Goal: Task Accomplishment & Management: Manage account settings

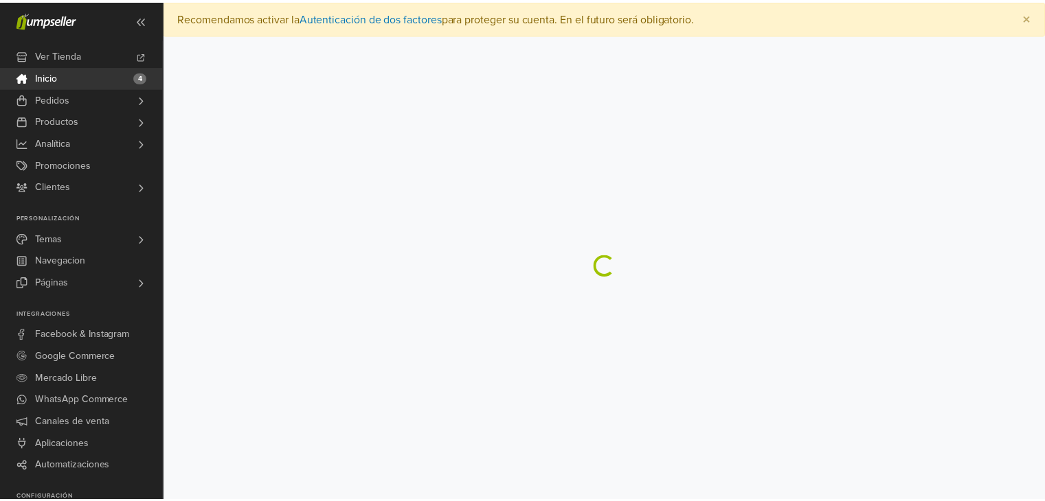
scroll to position [161, 0]
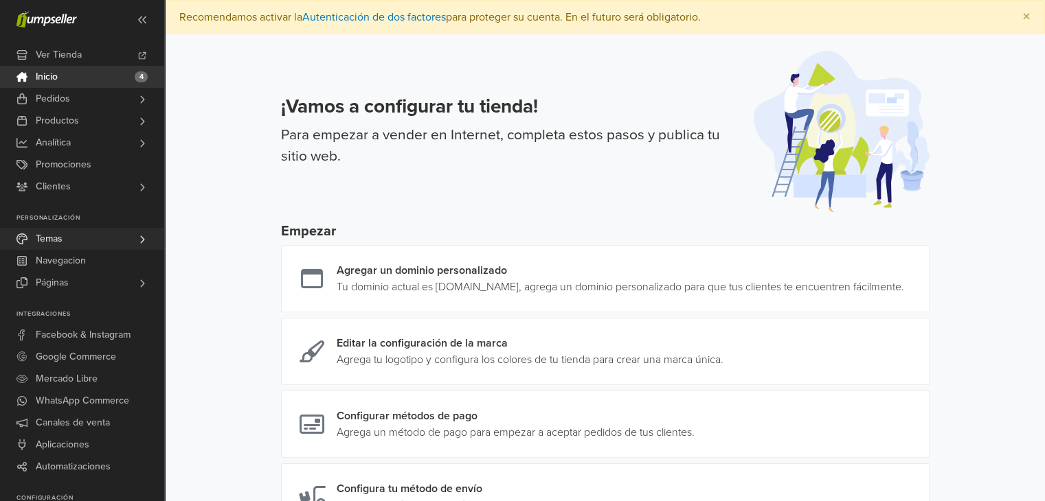
click at [135, 246] on link "Temas" at bounding box center [82, 239] width 164 height 22
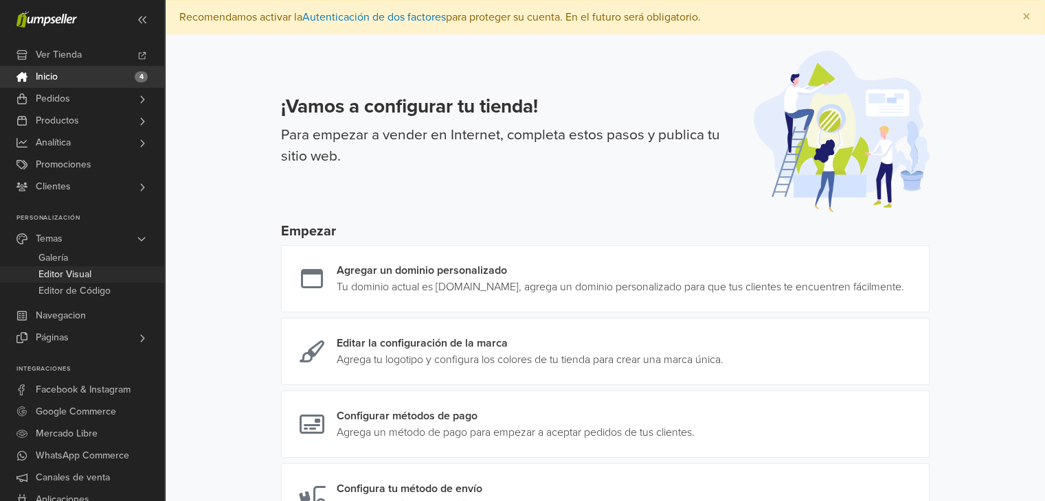
click at [62, 273] on span "Editor Visual" at bounding box center [64, 274] width 53 height 16
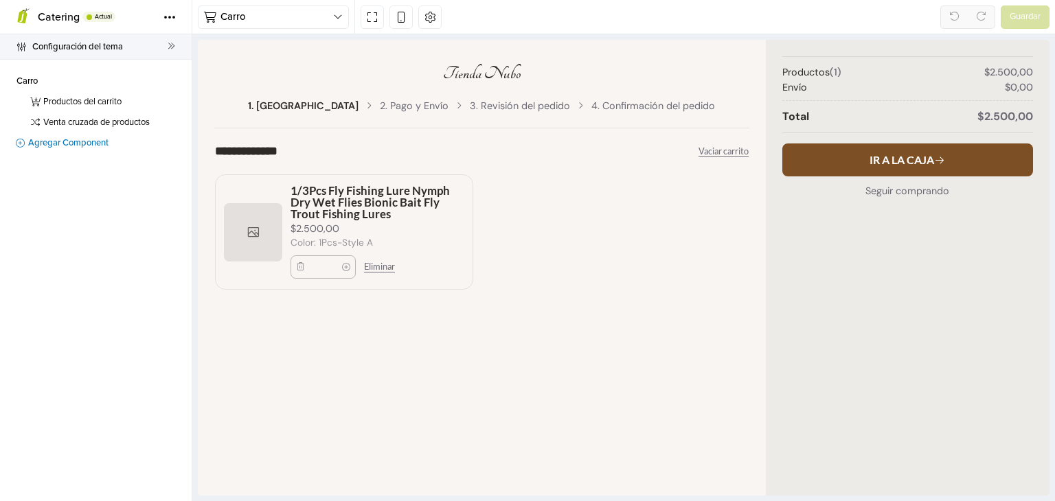
click at [57, 44] on span "Configuración del tema" at bounding box center [99, 46] width 135 height 19
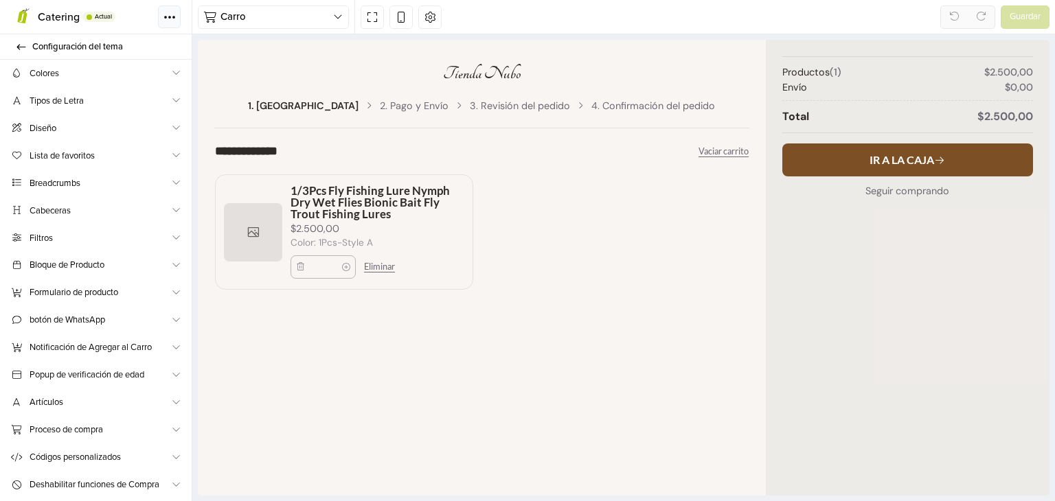
click at [161, 18] on button "Tema" at bounding box center [169, 16] width 23 height 23
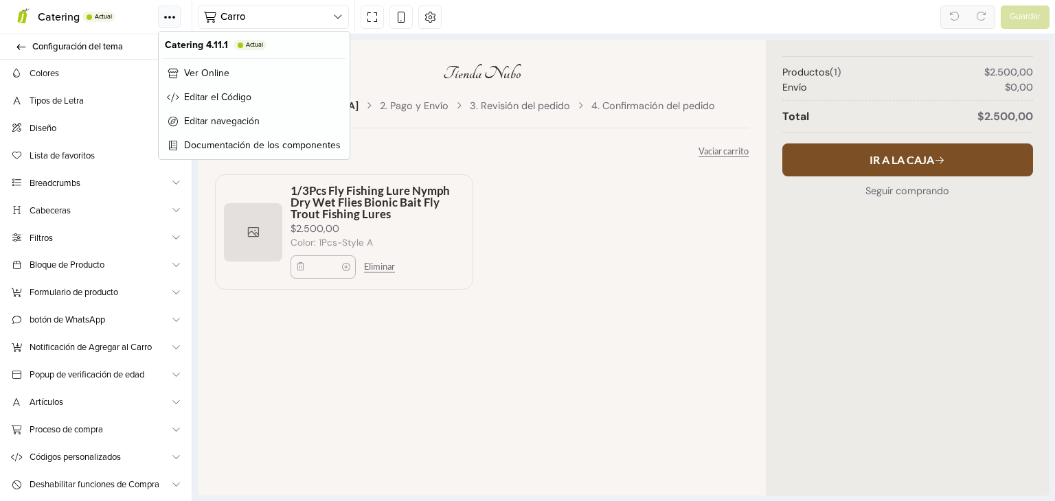
click at [172, 15] on icon at bounding box center [174, 17] width 4 height 4
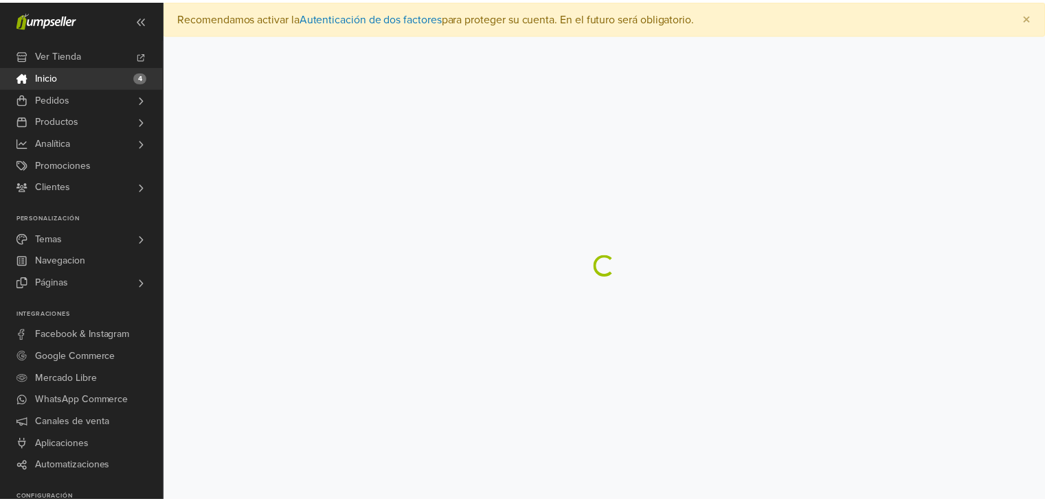
scroll to position [161, 0]
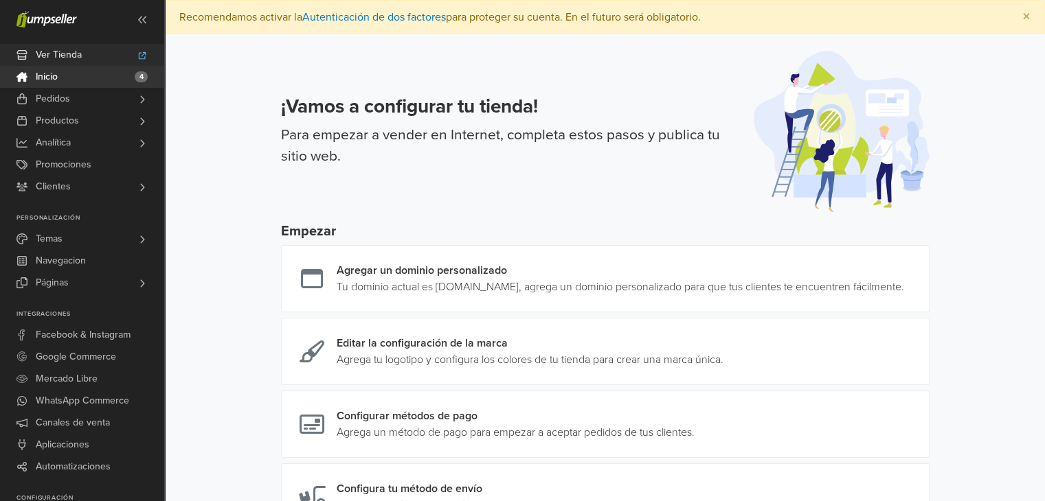
click at [124, 56] on link "Ver Tienda" at bounding box center [82, 55] width 164 height 22
click at [113, 253] on link "Navegacion" at bounding box center [82, 261] width 164 height 22
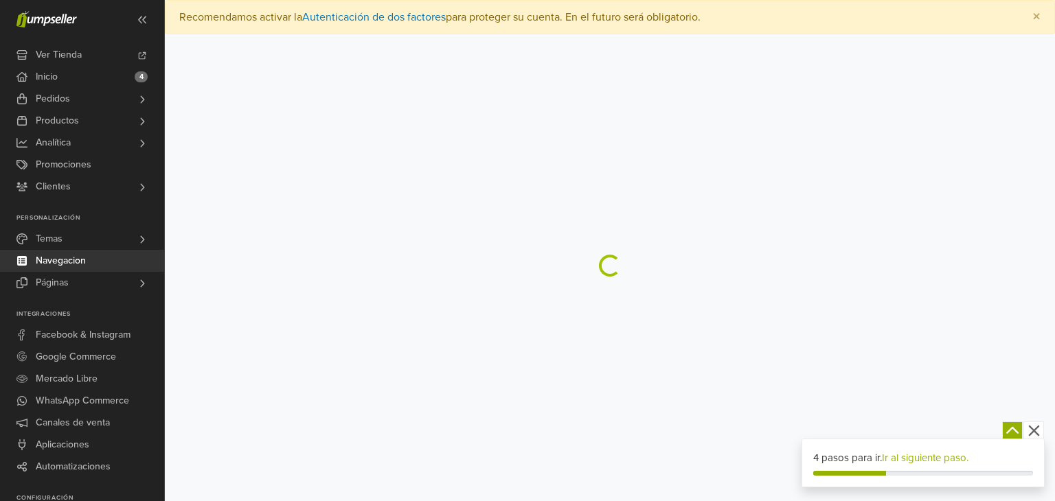
scroll to position [161, 0]
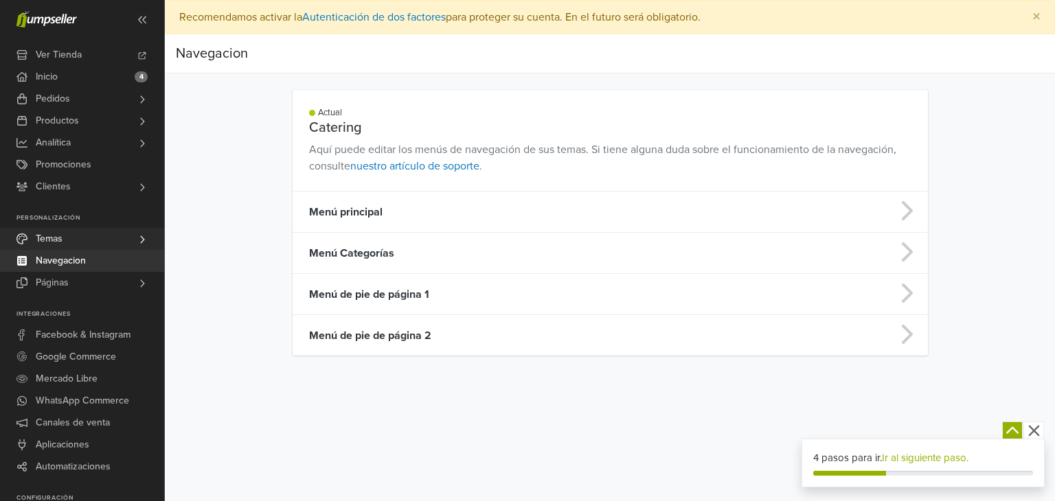
click at [143, 237] on icon at bounding box center [142, 240] width 4 height 8
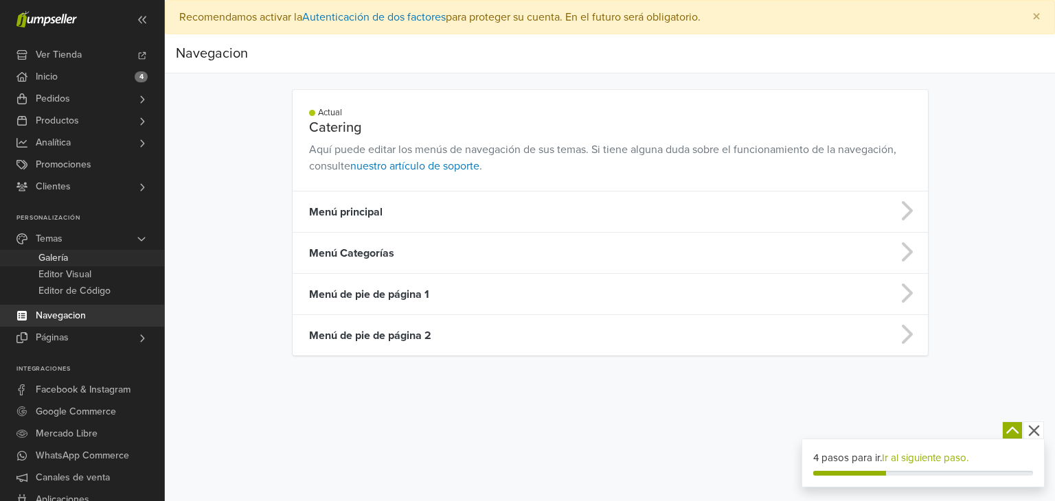
click at [58, 260] on span "Galería" at bounding box center [53, 258] width 30 height 16
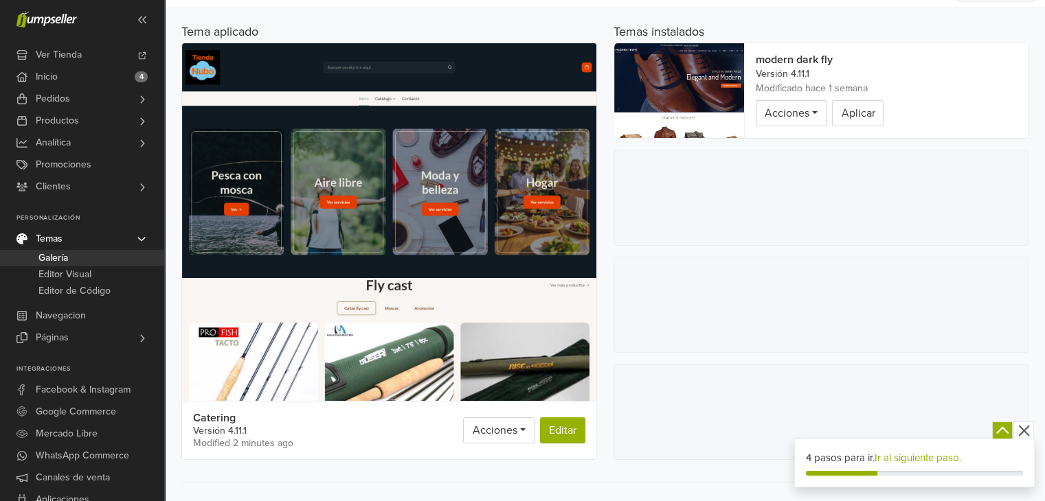
scroll to position [137, 0]
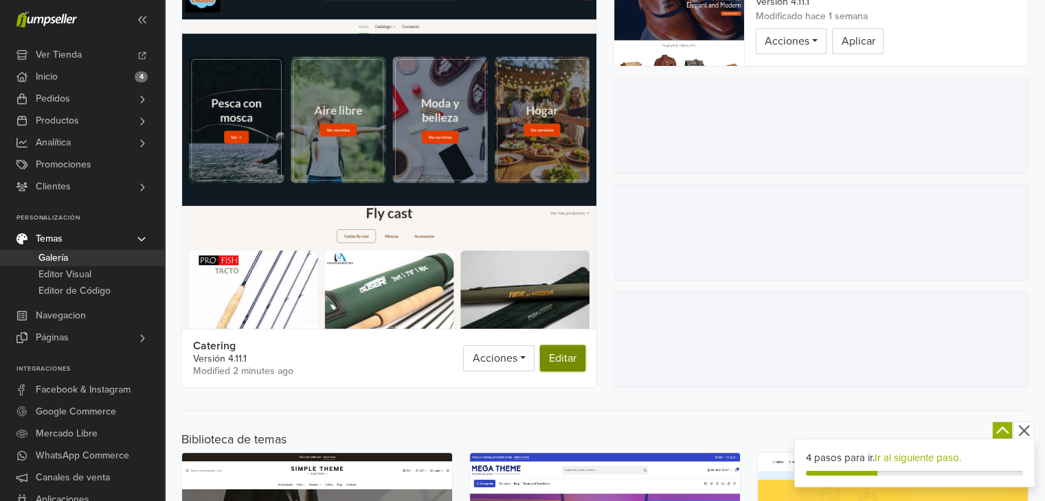
click at [555, 360] on link "Editar" at bounding box center [562, 358] width 45 height 26
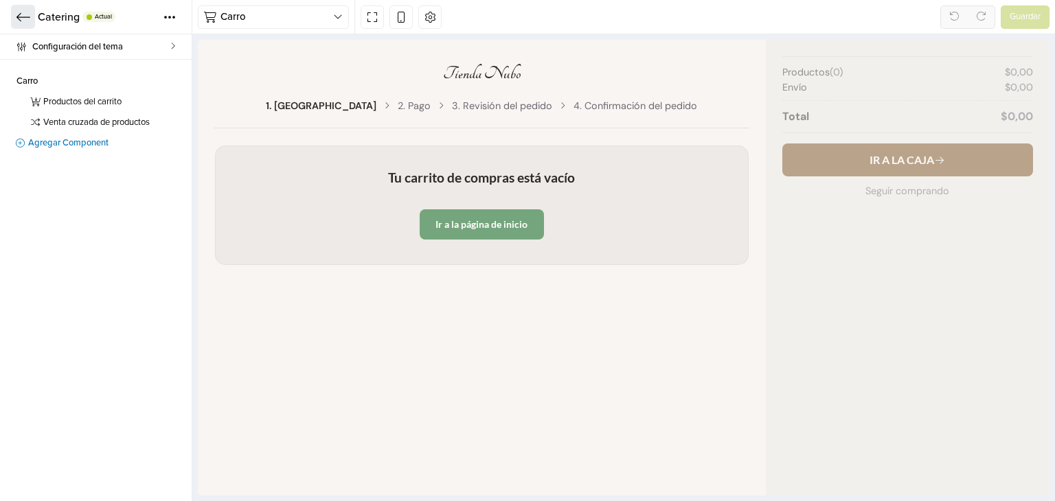
click at [21, 16] on icon at bounding box center [23, 16] width 14 height 8
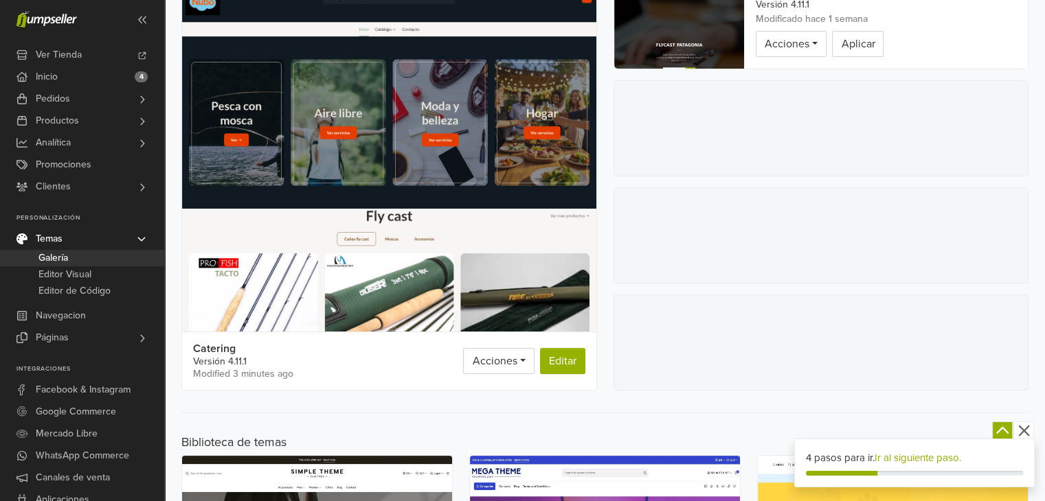
scroll to position [206, 0]
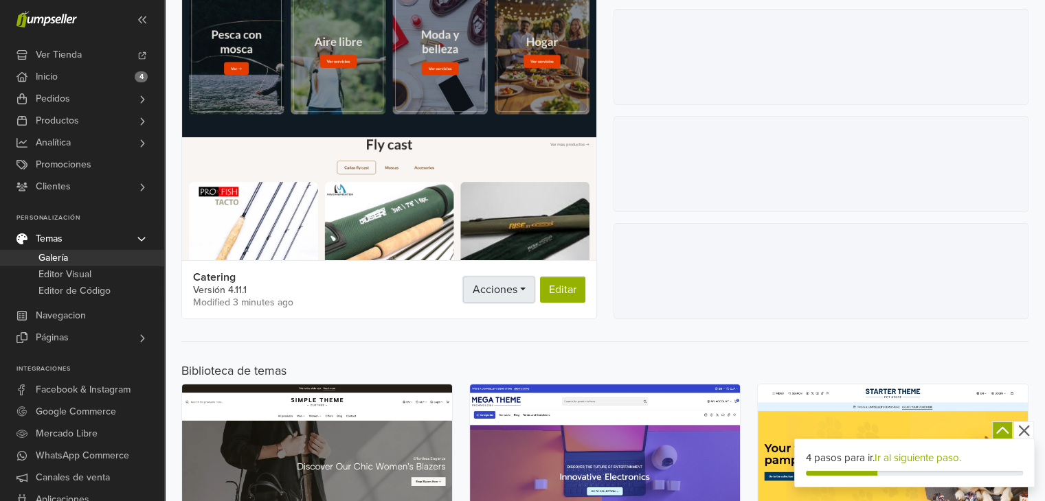
click at [525, 294] on link "Acciones" at bounding box center [498, 290] width 71 height 26
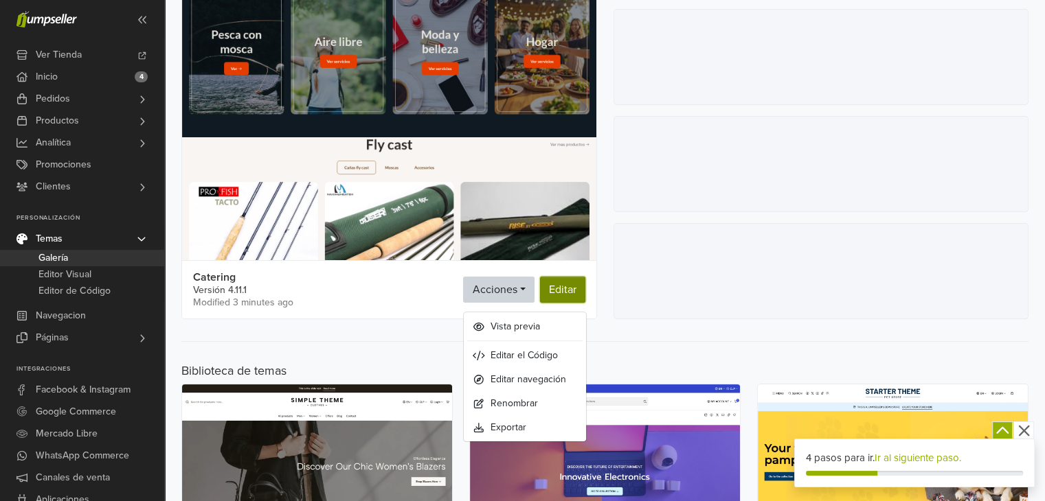
click at [562, 293] on link "Editar" at bounding box center [562, 290] width 45 height 26
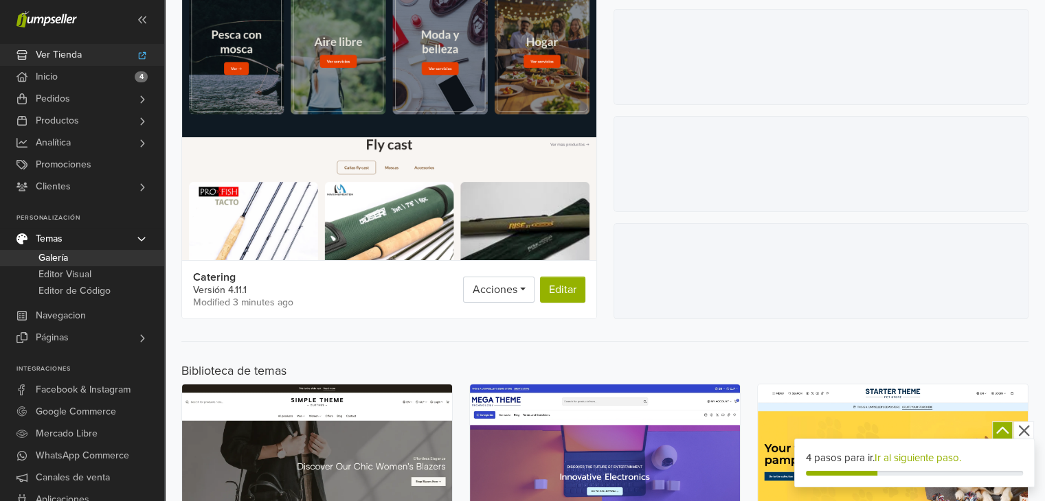
click at [142, 52] on icon at bounding box center [142, 56] width 11 height 8
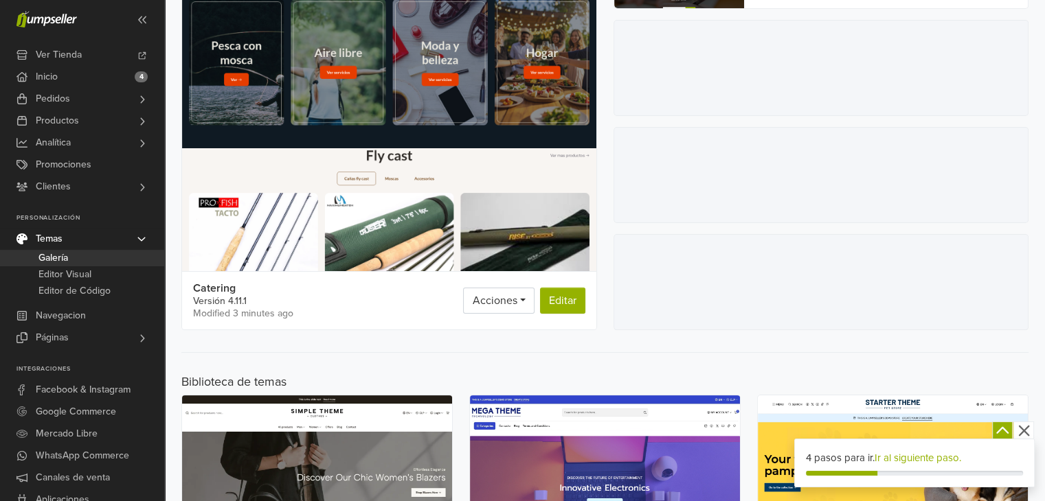
scroll to position [0, 0]
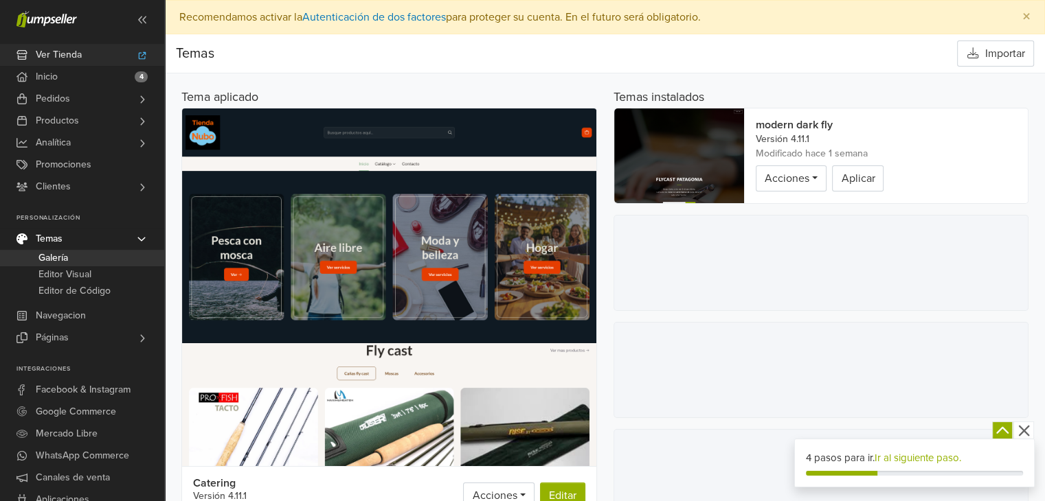
click at [139, 52] on icon at bounding box center [142, 56] width 11 height 8
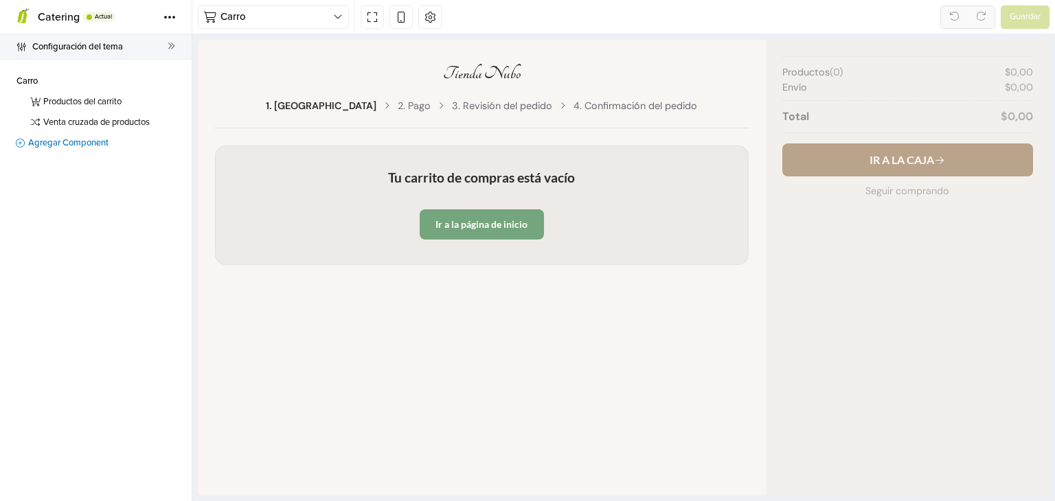
click at [176, 47] on link "Configuración del tema" at bounding box center [96, 46] width 192 height 25
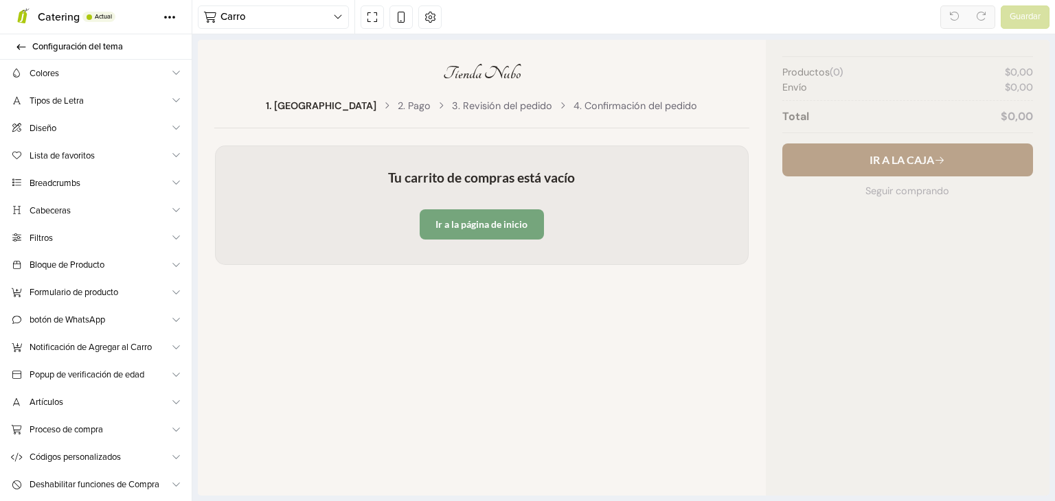
scroll to position [25, 0]
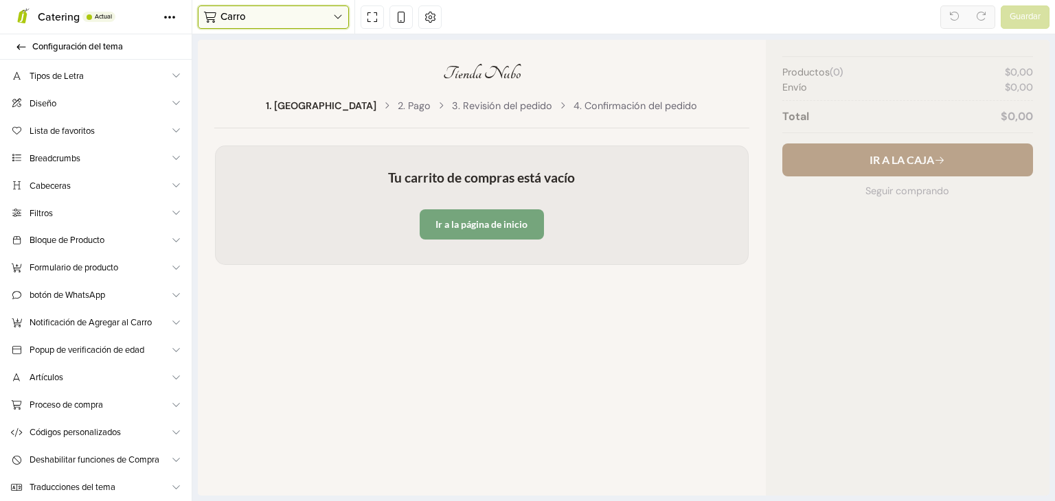
click at [339, 20] on icon "button" at bounding box center [338, 17] width 10 height 11
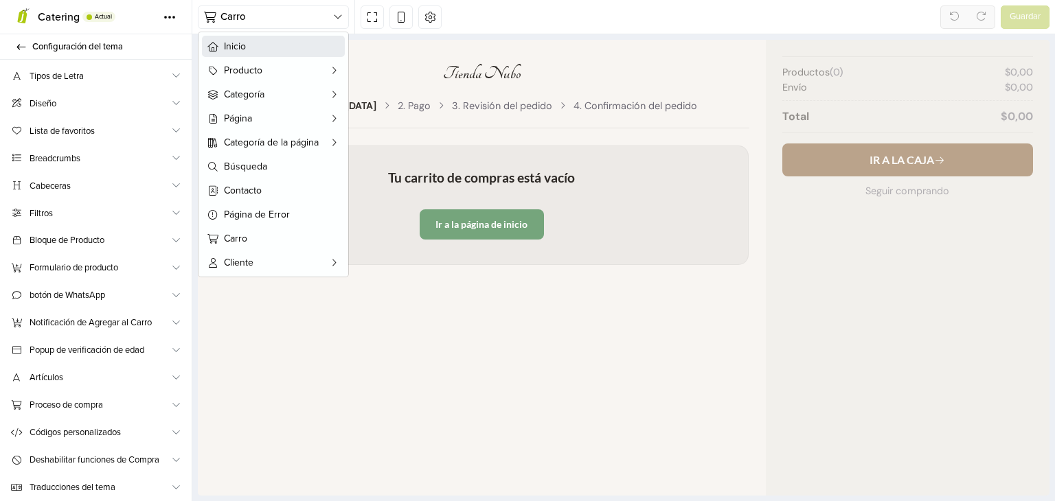
click at [255, 52] on span "Inicio" at bounding box center [281, 46] width 115 height 14
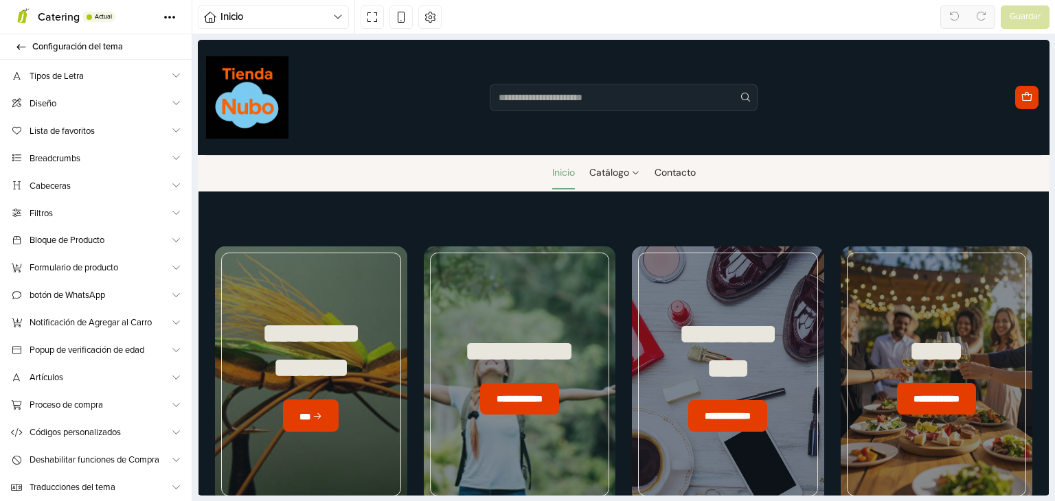
scroll to position [0, 0]
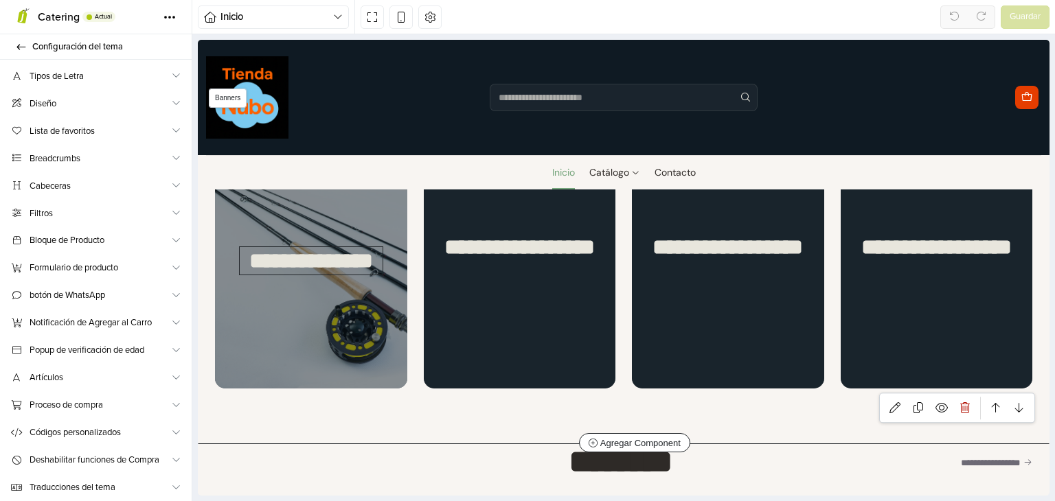
click at [312, 295] on div "**********" at bounding box center [311, 261] width 192 height 256
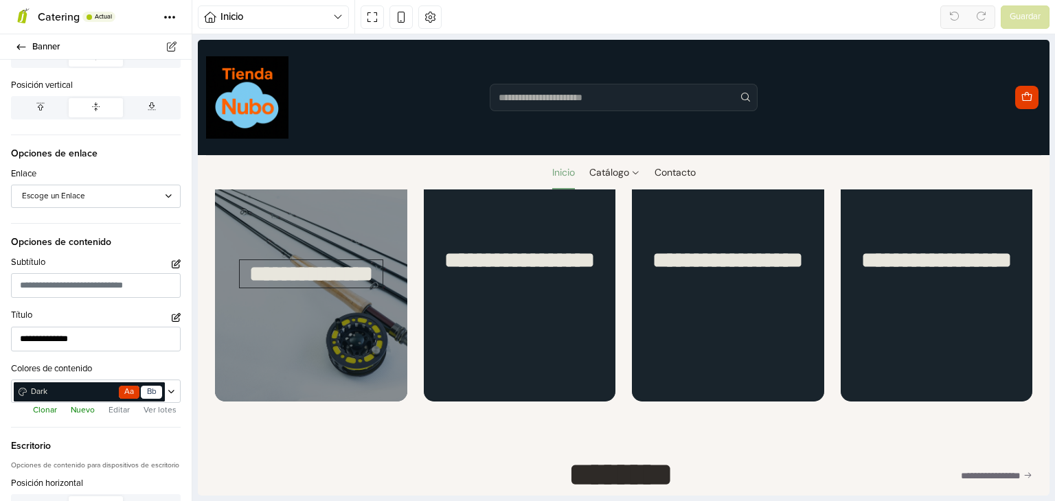
scroll to position [549, 0]
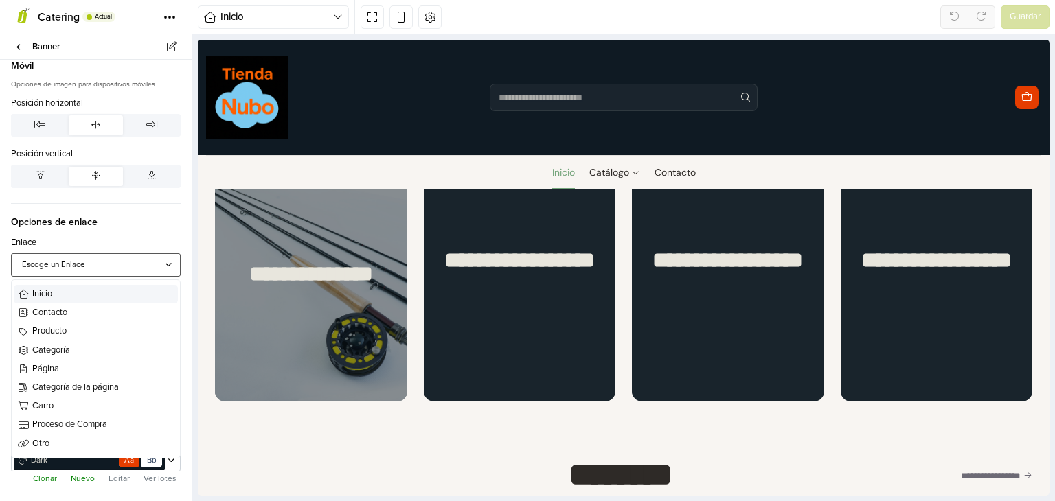
click at [167, 256] on div at bounding box center [170, 265] width 10 height 18
click at [47, 344] on span "Categoría" at bounding box center [103, 350] width 143 height 13
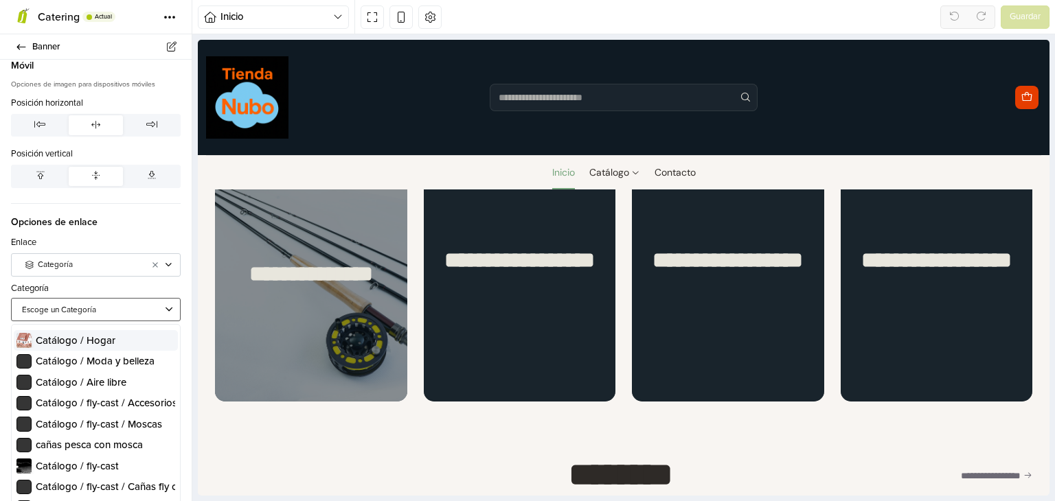
click at [67, 304] on div at bounding box center [89, 310] width 135 height 12
click at [110, 481] on span "Catálogo / fly-cast / Cañas fly cast" at bounding box center [98, 487] width 155 height 12
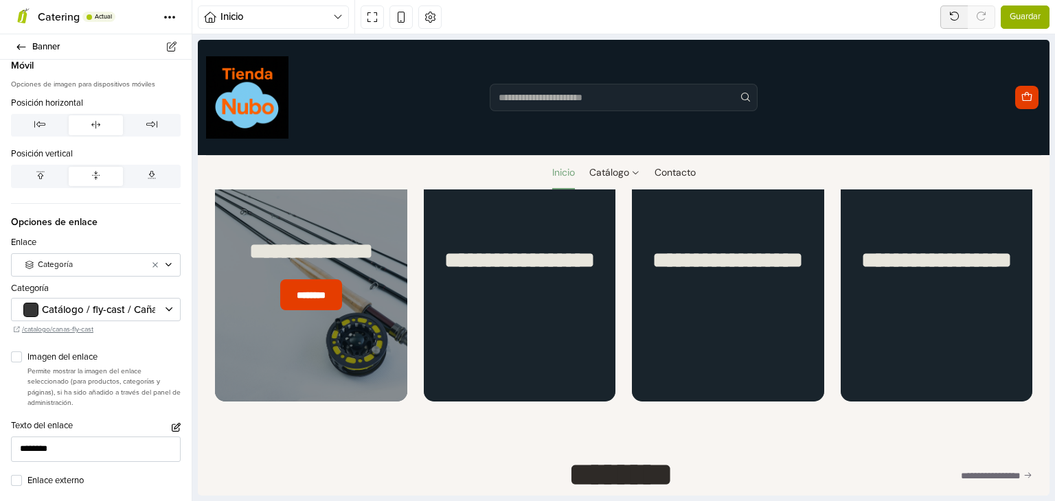
click at [1025, 19] on span "Guardar" at bounding box center [1025, 17] width 31 height 14
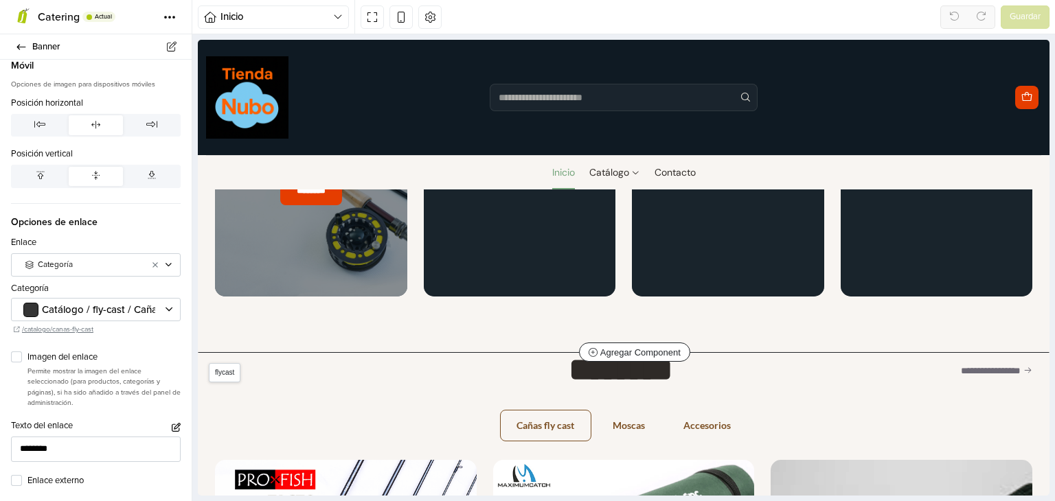
scroll to position [549, 0]
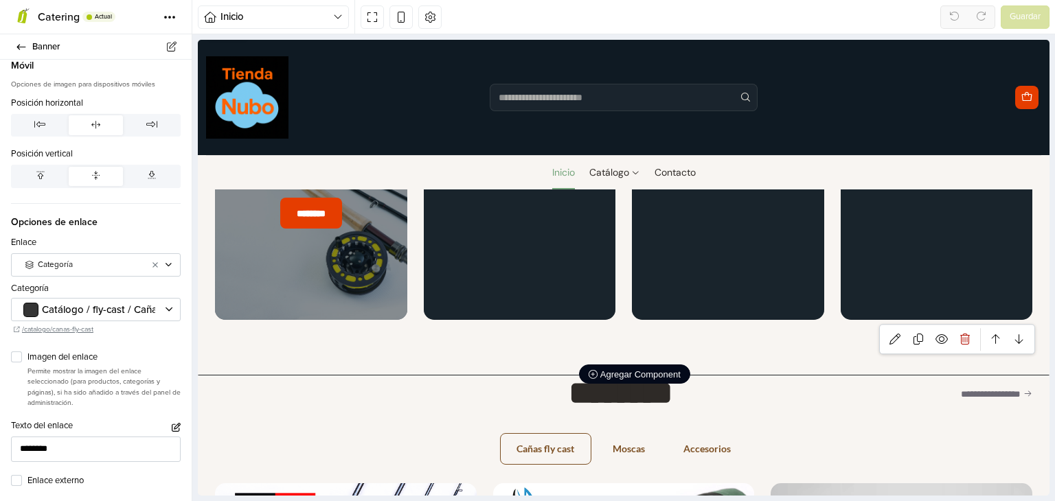
click at [590, 370] on icon at bounding box center [593, 374] width 9 height 9
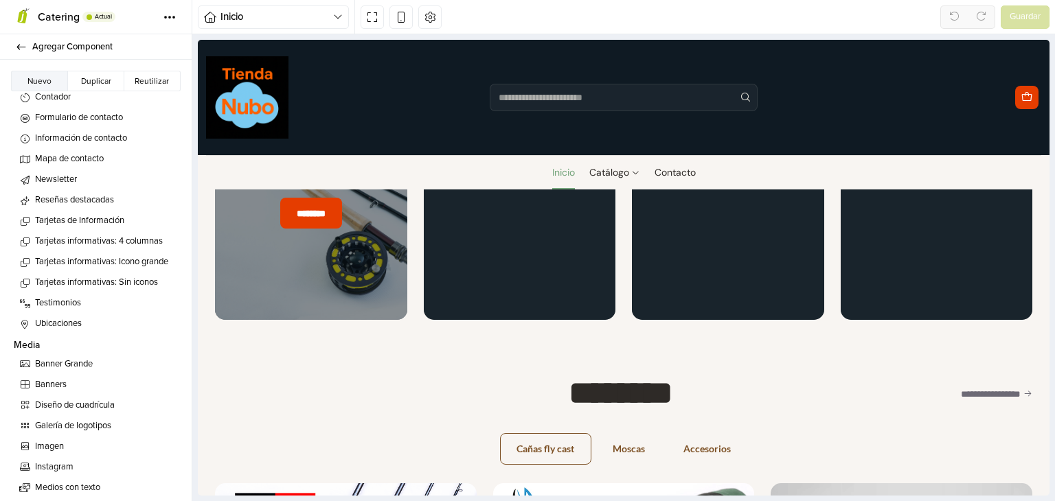
scroll to position [354, 0]
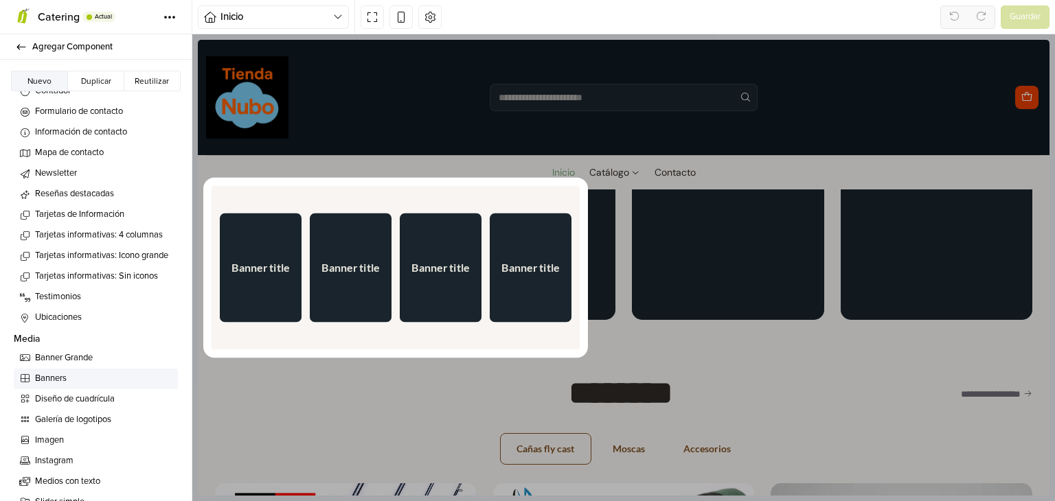
click at [63, 376] on span "Banners" at bounding box center [103, 379] width 137 height 14
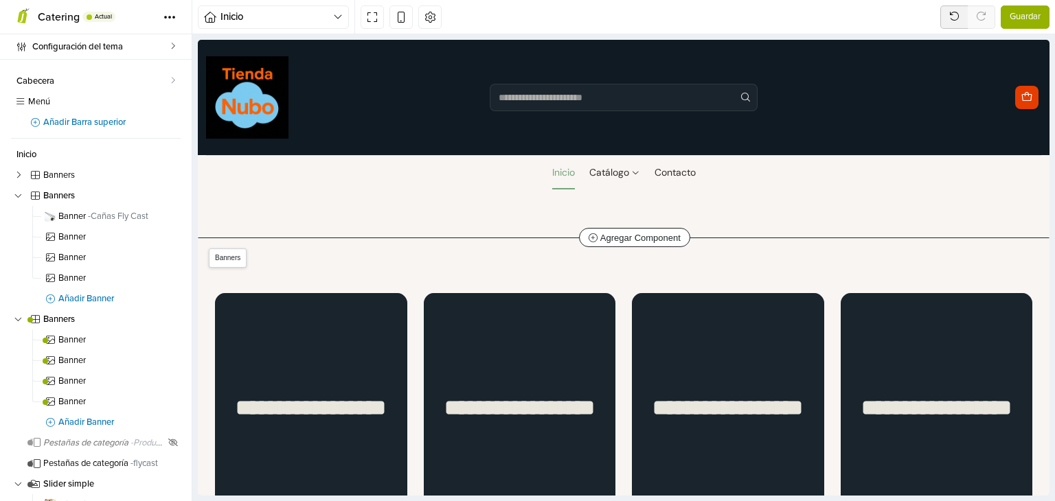
scroll to position [694, 0]
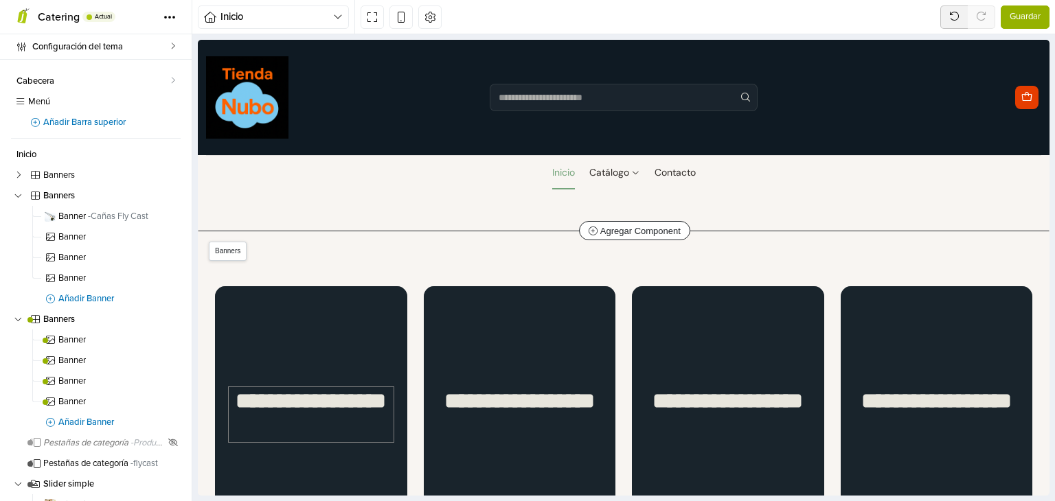
click at [306, 404] on div "**********" at bounding box center [311, 414] width 165 height 55
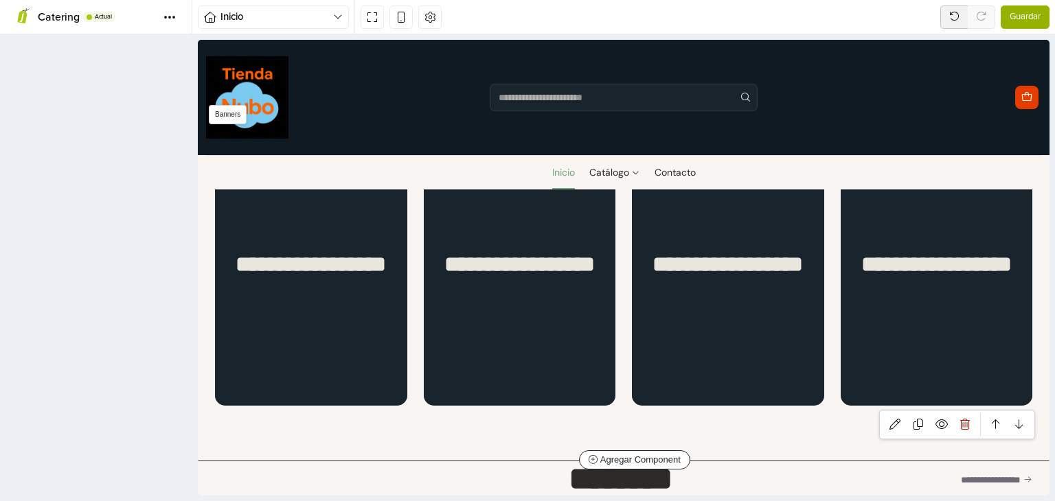
scroll to position [832, 0]
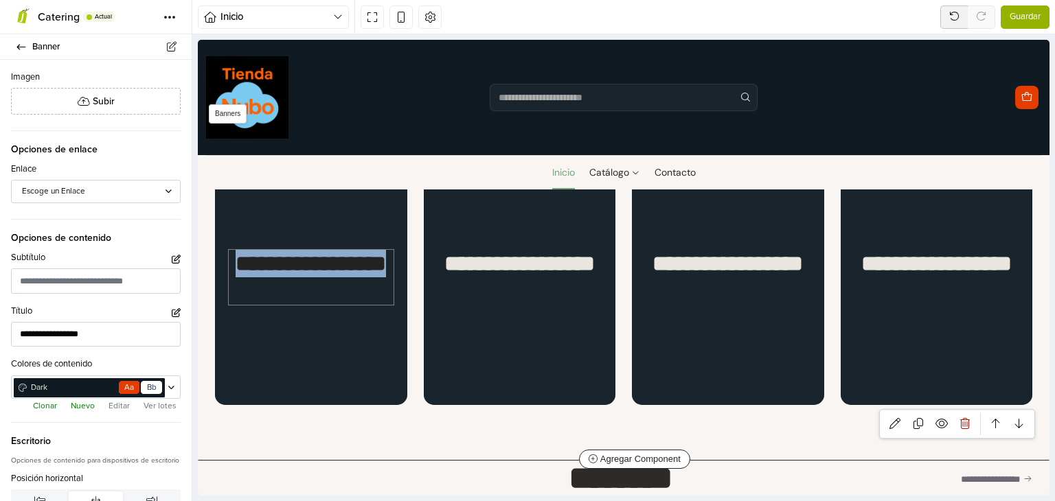
drag, startPoint x: 353, startPoint y: 281, endPoint x: 258, endPoint y: 262, distance: 96.6
click at [258, 262] on div "**********" at bounding box center [311, 277] width 165 height 55
type input "*"
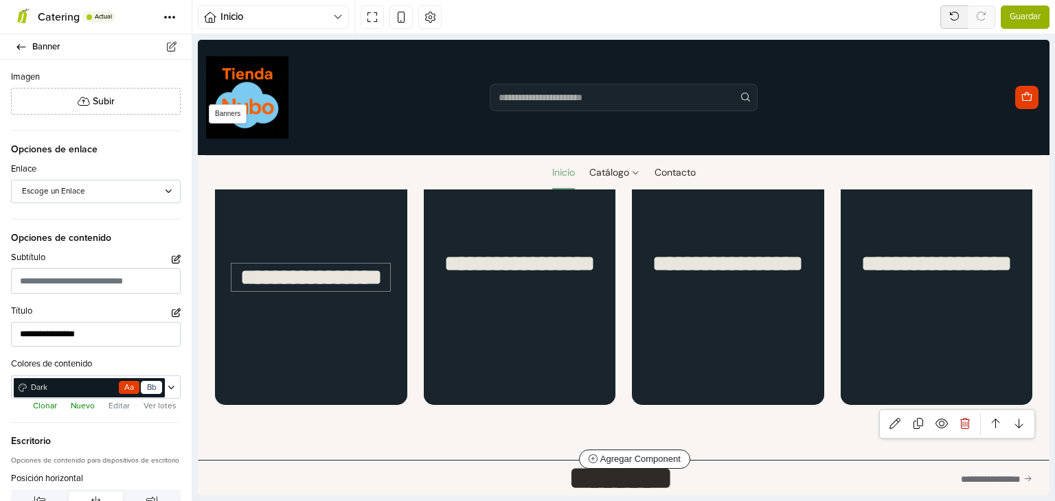
scroll to position [818, 0]
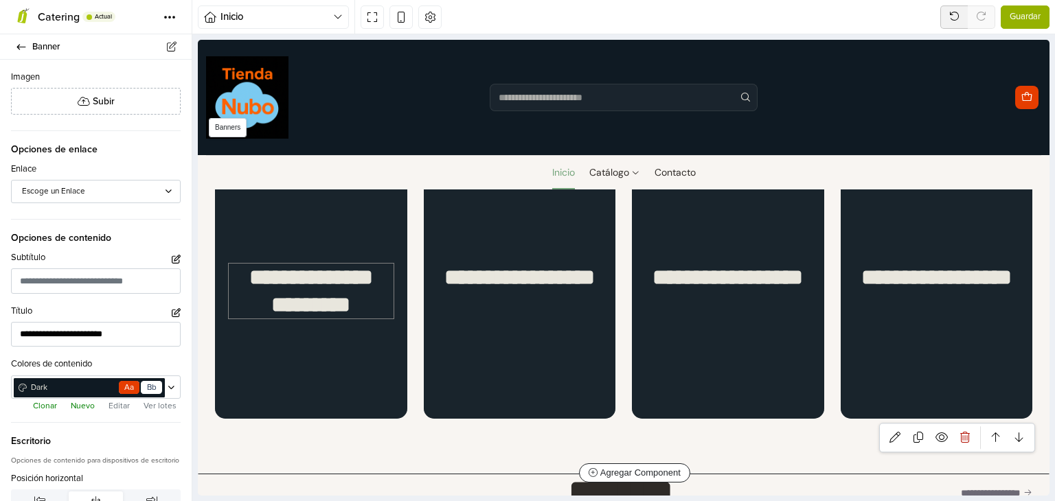
type input "**********"
click at [343, 430] on section "**********" at bounding box center [623, 291] width 850 height 366
select select "********"
select select "******"
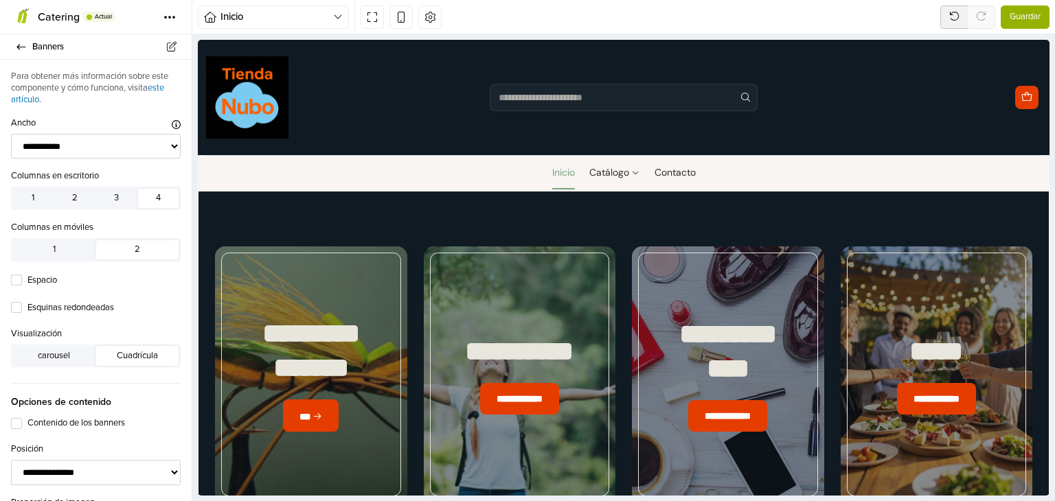
click at [1032, 18] on span "Guardar" at bounding box center [1025, 17] width 31 height 14
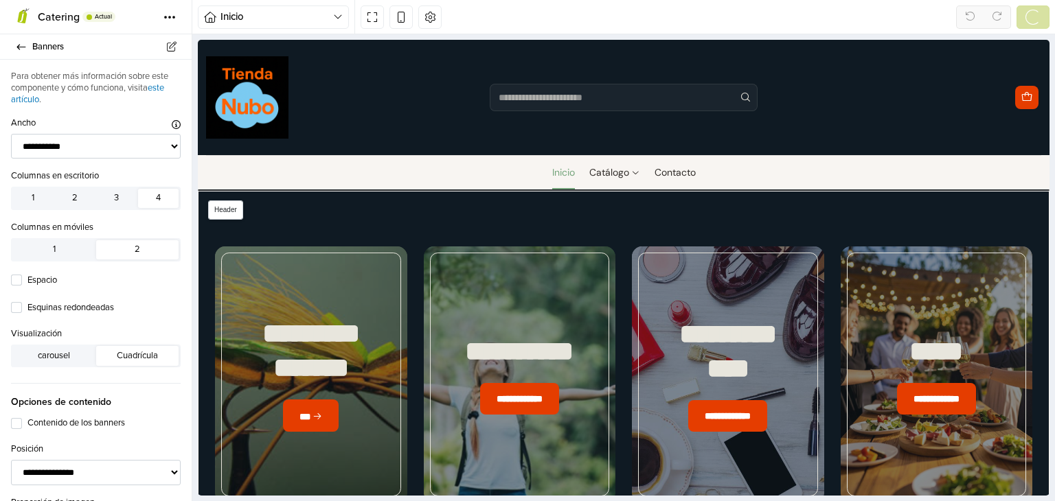
select select "********"
select select "******"
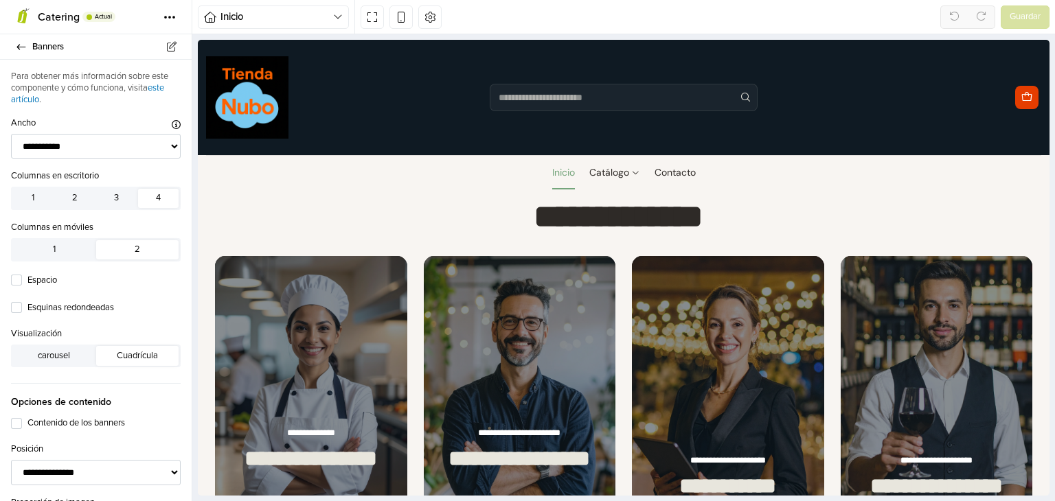
scroll to position [3709, 0]
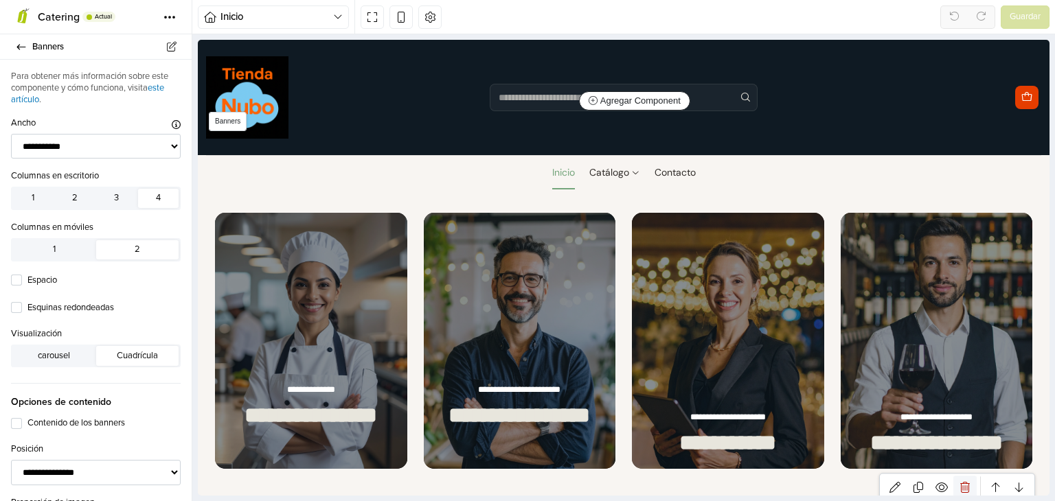
click at [960, 482] on icon at bounding box center [965, 487] width 10 height 11
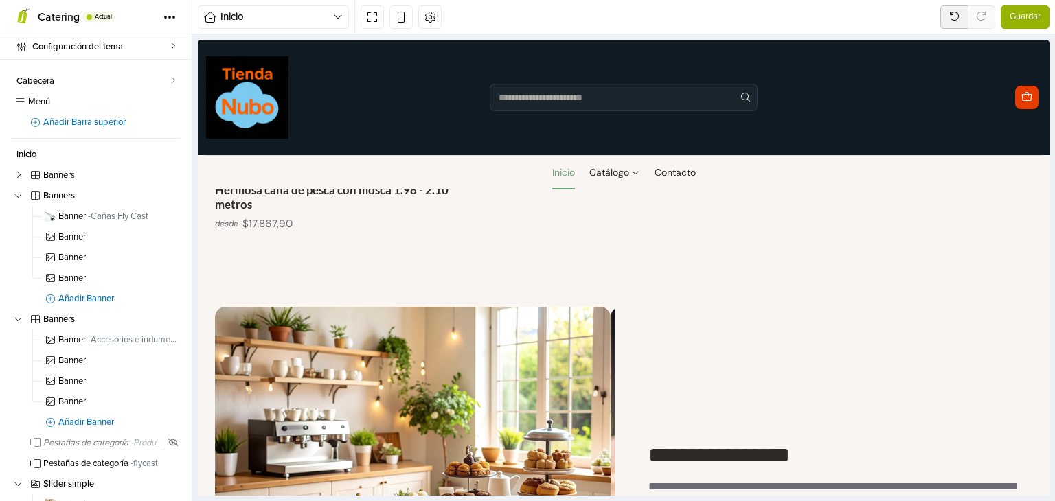
scroll to position [1872, 0]
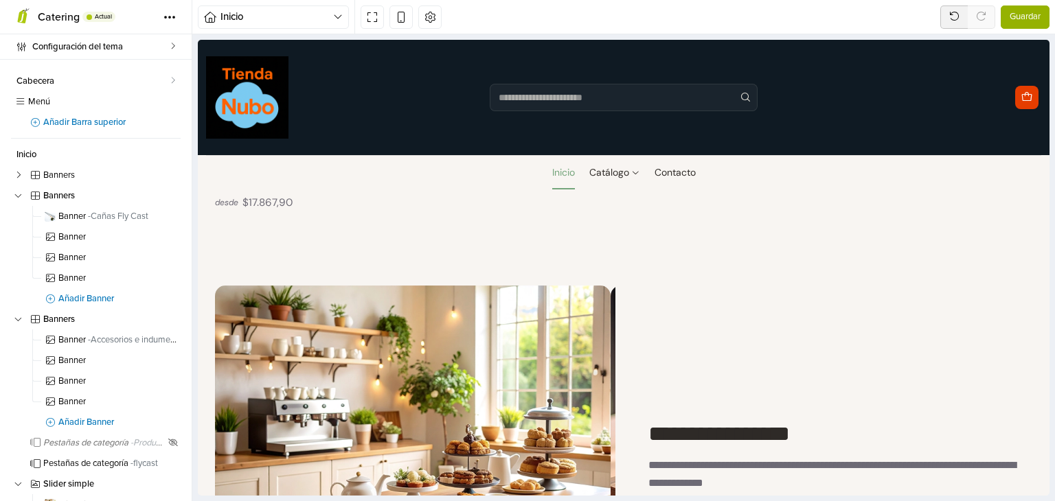
click at [1025, 16] on span "Guardar" at bounding box center [1025, 17] width 31 height 14
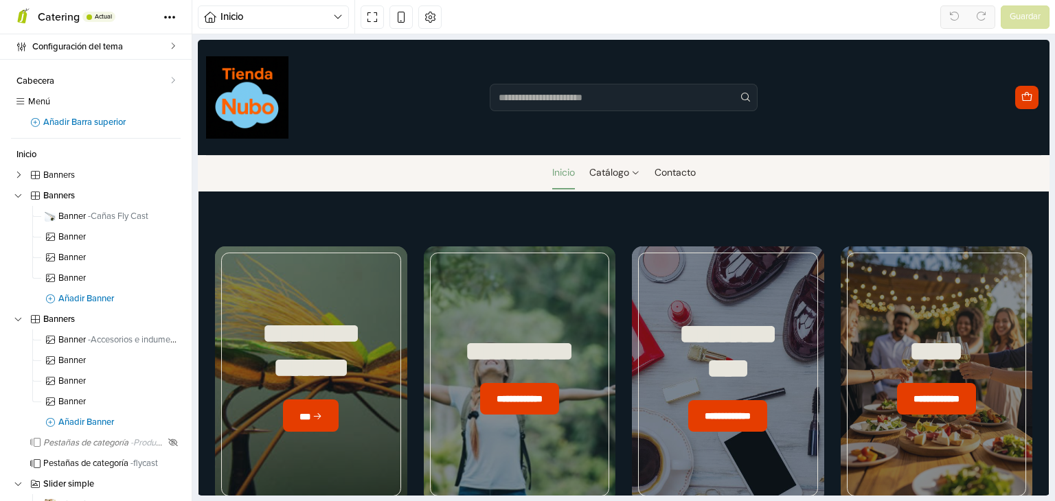
scroll to position [0, 0]
